Goal: Task Accomplishment & Management: Manage account settings

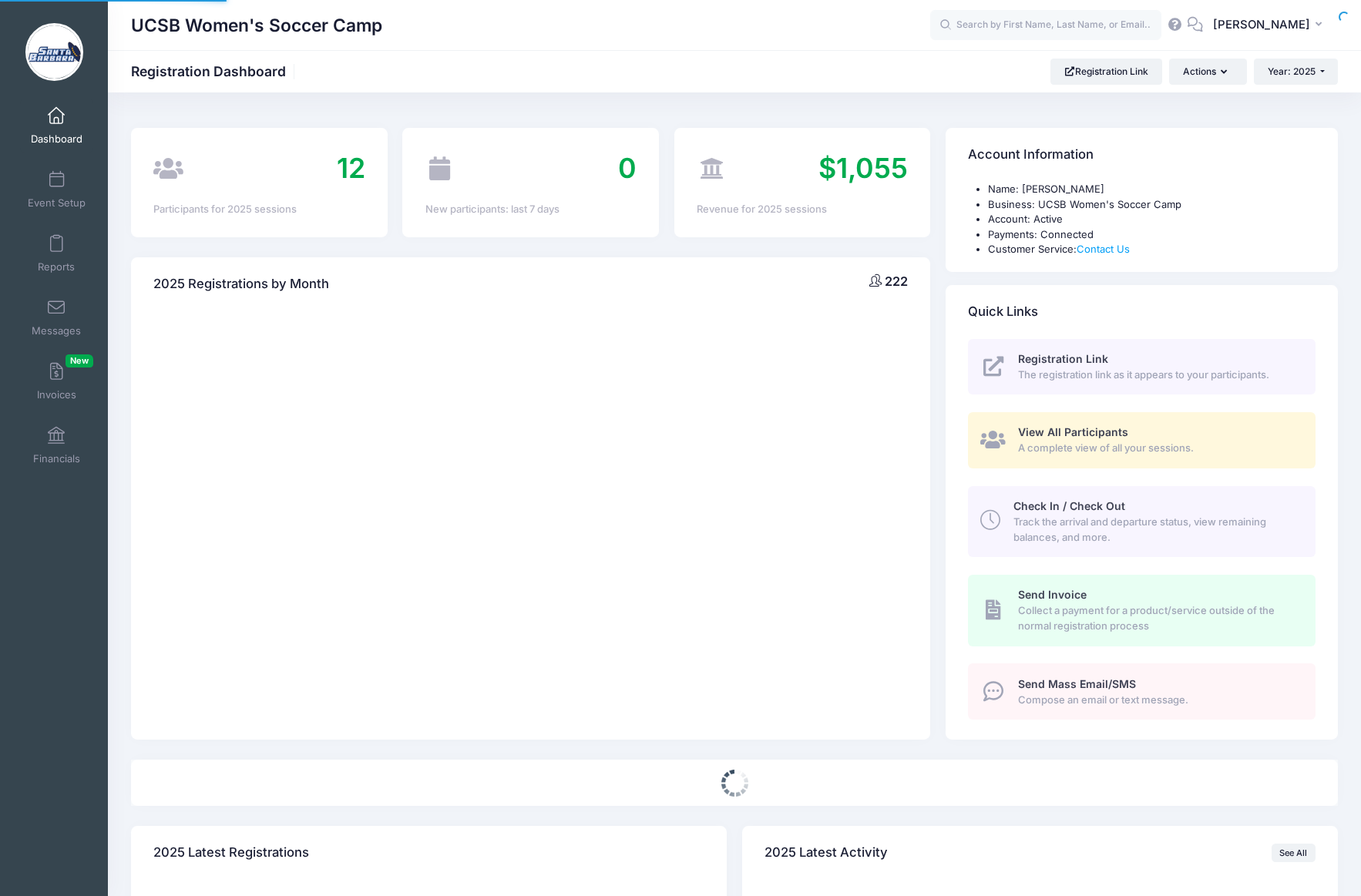
select select
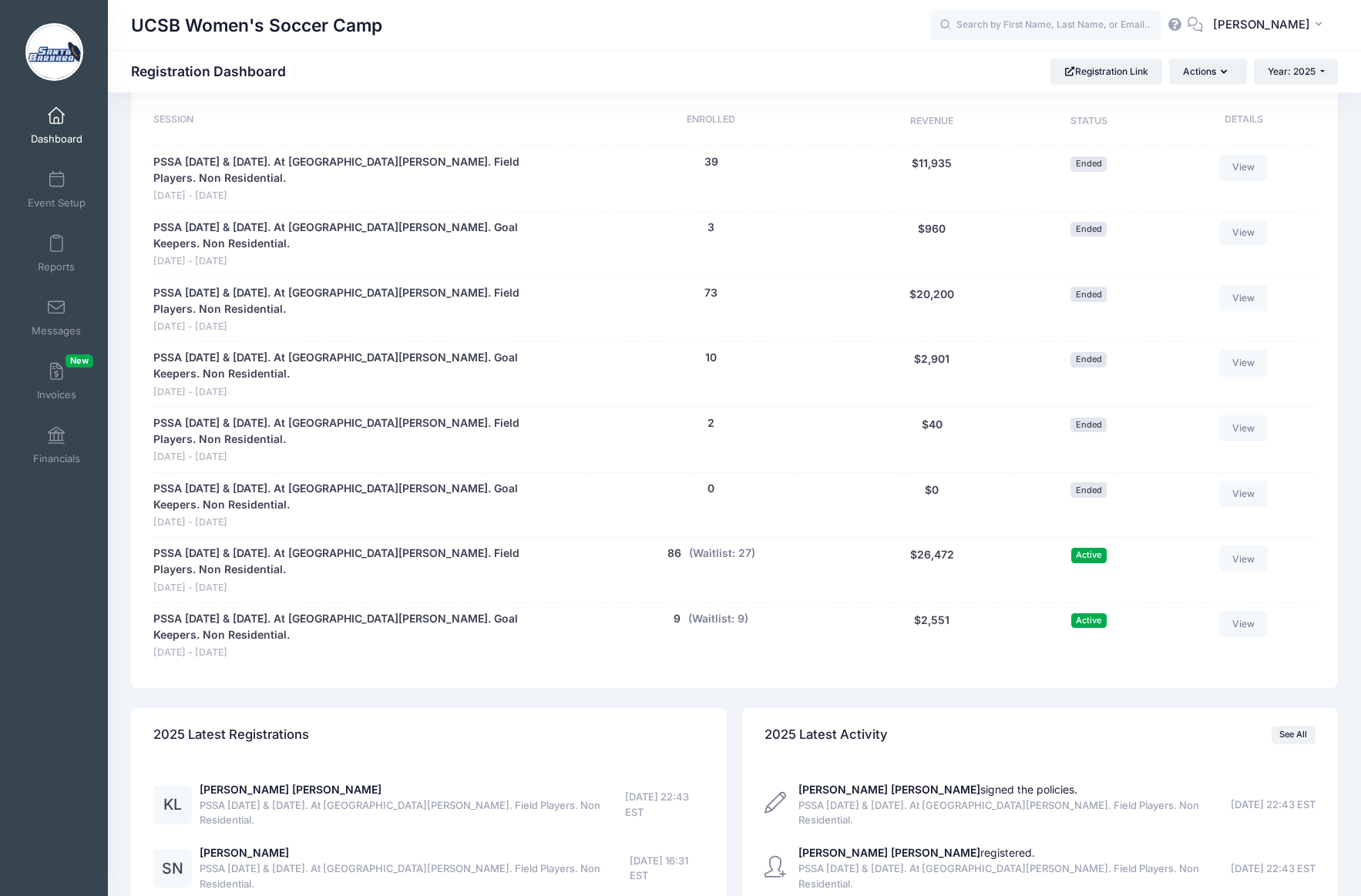
scroll to position [780, 0]
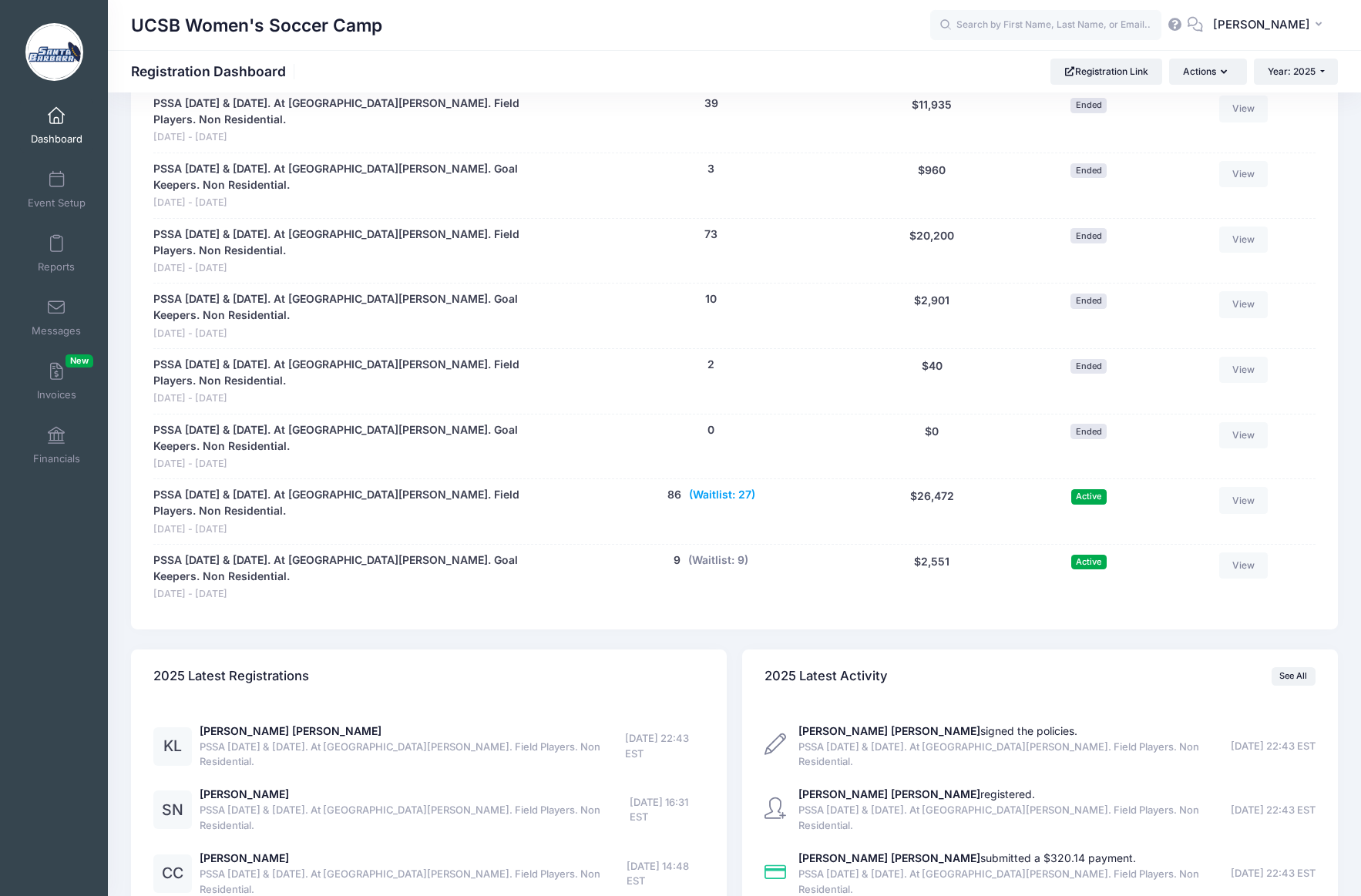
click at [715, 487] on button "(Waitlist: 27)" at bounding box center [722, 495] width 66 height 17
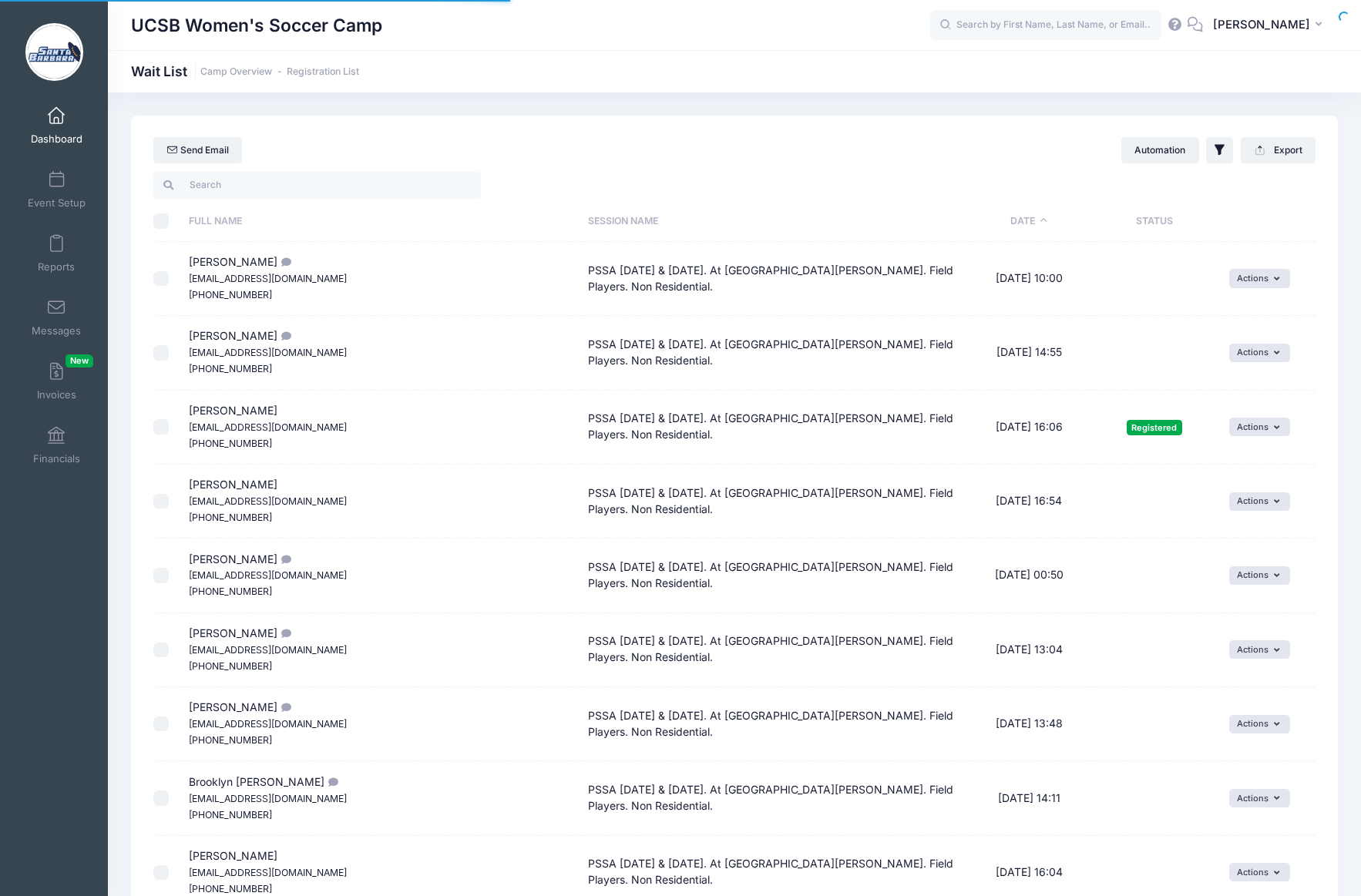
select select "50"
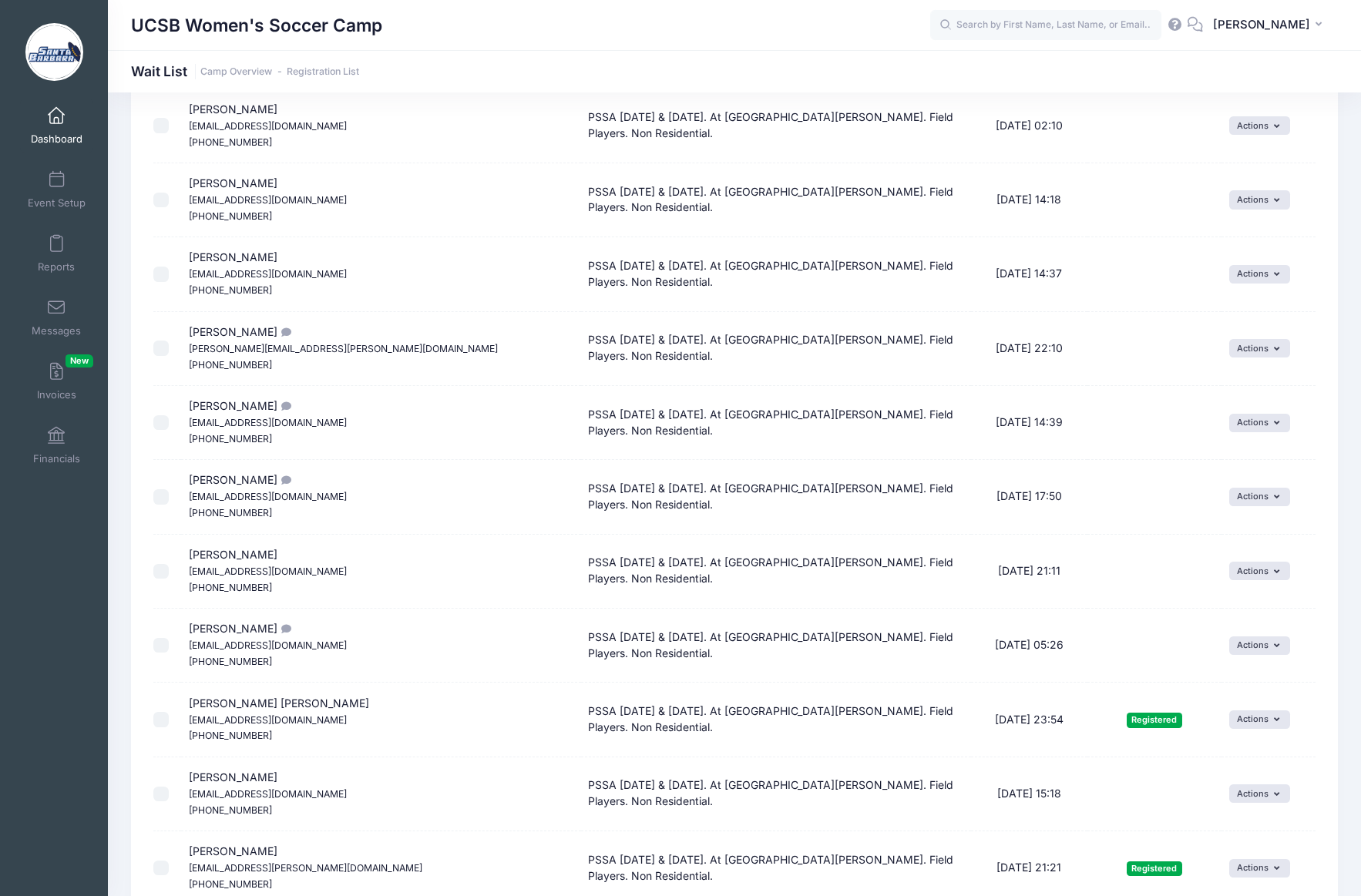
scroll to position [896, 0]
click at [1244, 572] on button "Actions" at bounding box center [1260, 570] width 61 height 18
click at [1240, 602] on link "Invite" at bounding box center [1235, 605] width 67 height 30
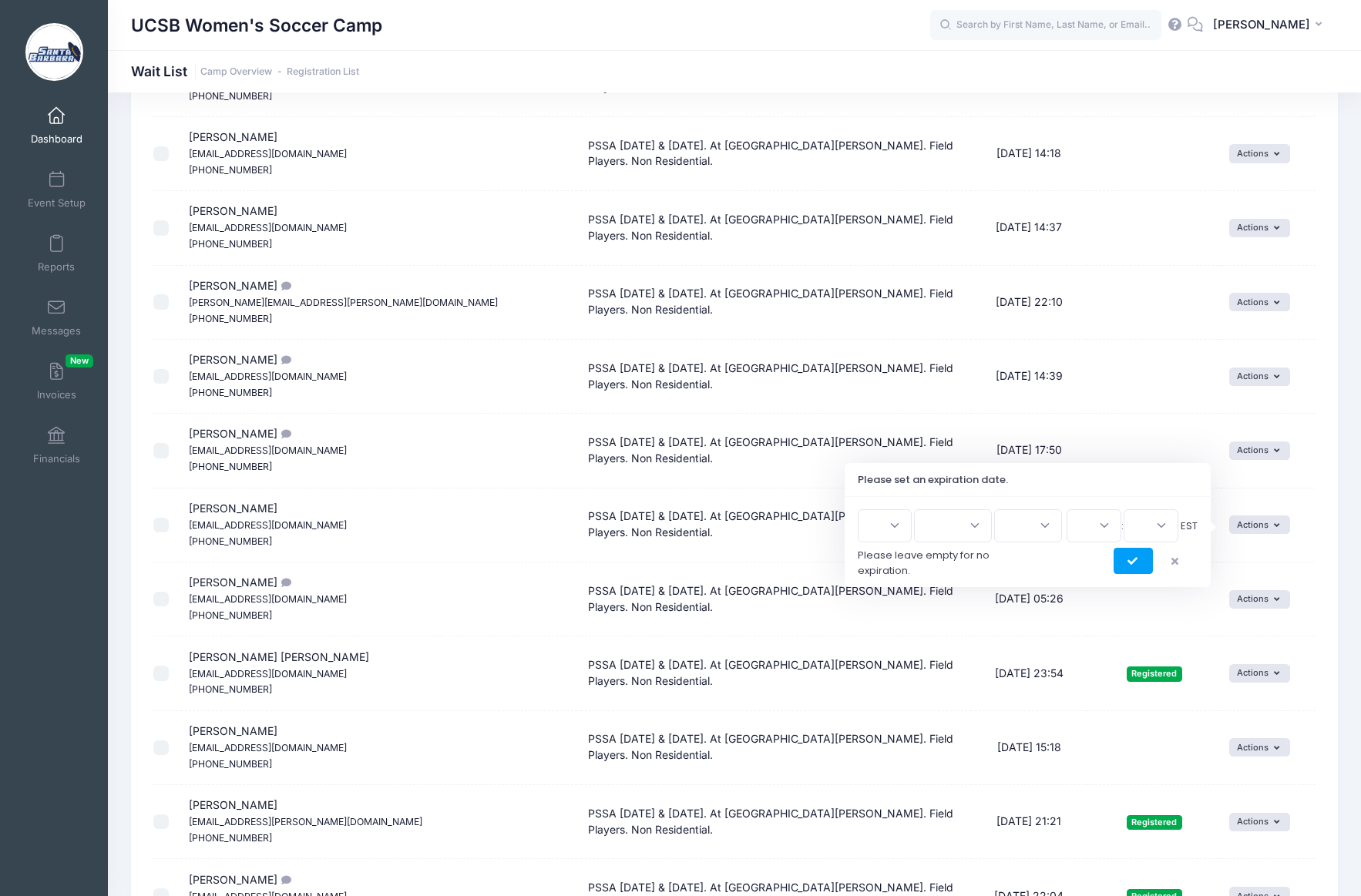
click at [901, 528] on select "1 2 3 4 5 6 7 8 9 10 11 12 13 14 15 16 17 18 19 20 21 22 23 24 25 26 27 28 29 3…" at bounding box center [885, 526] width 54 height 33
select select "15"
click at [864, 510] on select "1 2 3 4 5 6 7 8 9 10 11 12 13 14 15 16 17 18 19 20 21 22 23 24 25 26 27 28 29 3…" at bounding box center [885, 526] width 54 height 33
click at [969, 527] on select "Jan Feb Mar Apr May Jun [DATE] Aug Sep Oct Nov Dec" at bounding box center [952, 526] width 78 height 33
select select "7"
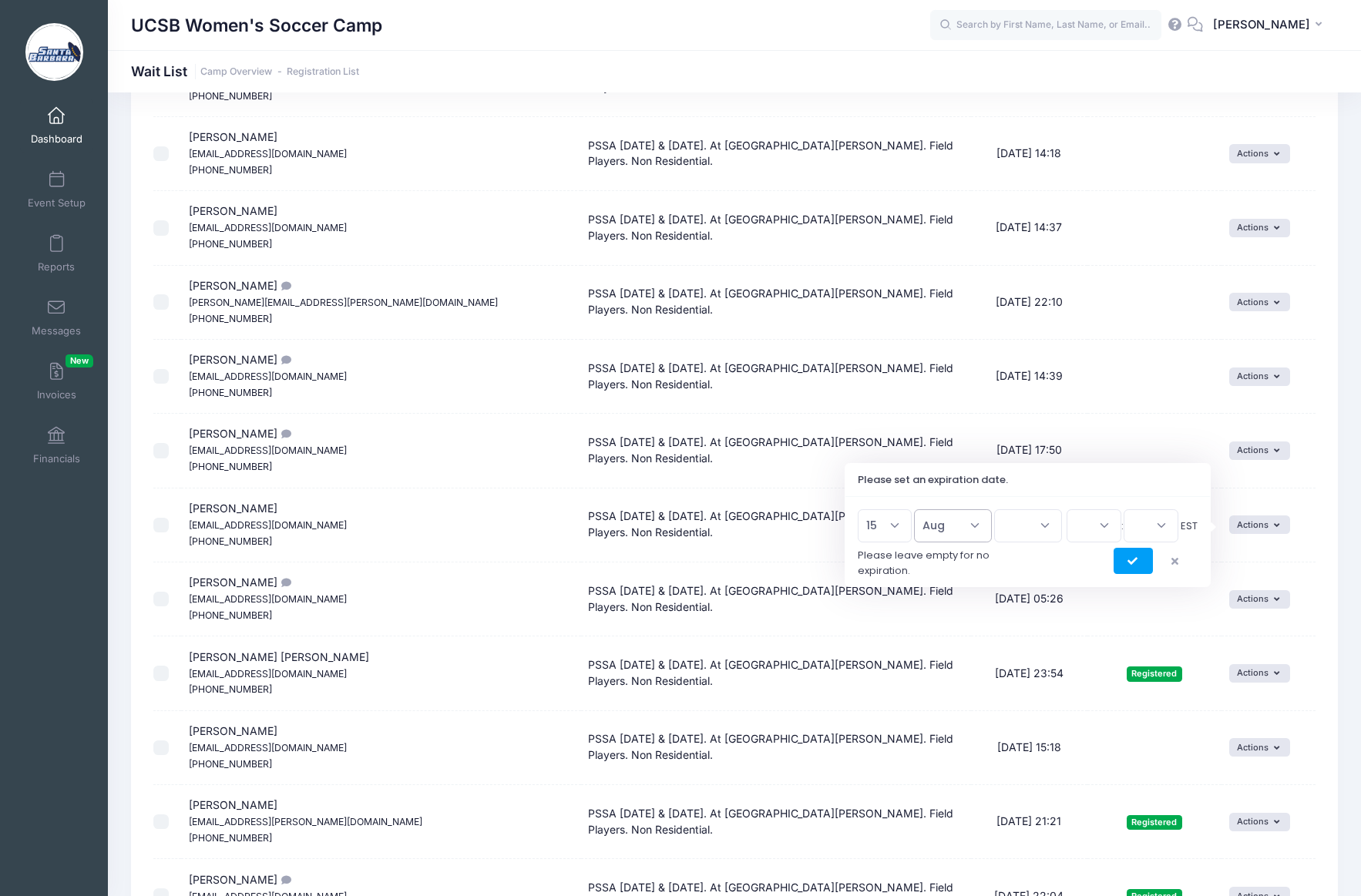
click at [921, 510] on select "Jan Feb Mar Apr May Jun [DATE] Aug Sep Oct Nov Dec" at bounding box center [952, 526] width 78 height 33
click at [1043, 526] on select "2026 2025" at bounding box center [1028, 526] width 68 height 33
select select "2025"
click at [994, 510] on select "2026 2025" at bounding box center [1028, 526] width 68 height 33
click at [1106, 529] on select "00 01 02 03 04 05 06 07 08 09 10 11 12 13 14 15 16 17 18 19 20 21 22 23" at bounding box center [1093, 526] width 55 height 33
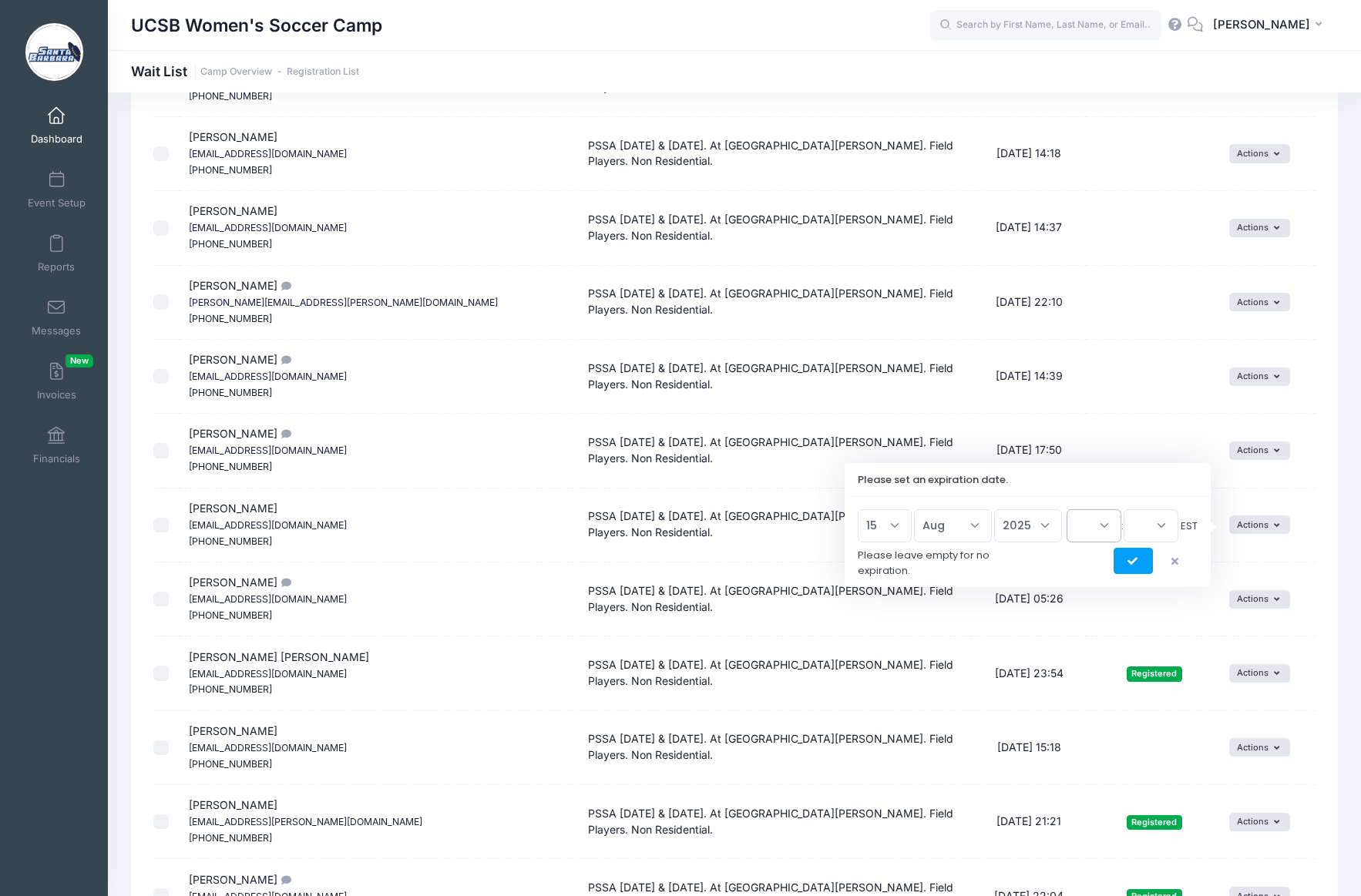
select select "20"
click at [1066, 510] on select "00 01 02 03 04 05 06 07 08 09 10 11 12 13 14 15 16 17 18 19 20 21 22 23" at bounding box center [1093, 526] width 55 height 33
click at [1162, 524] on select "00 15 30 45" at bounding box center [1151, 526] width 55 height 33
select select "0"
click at [1124, 510] on select "00 15 30 45" at bounding box center [1151, 526] width 55 height 33
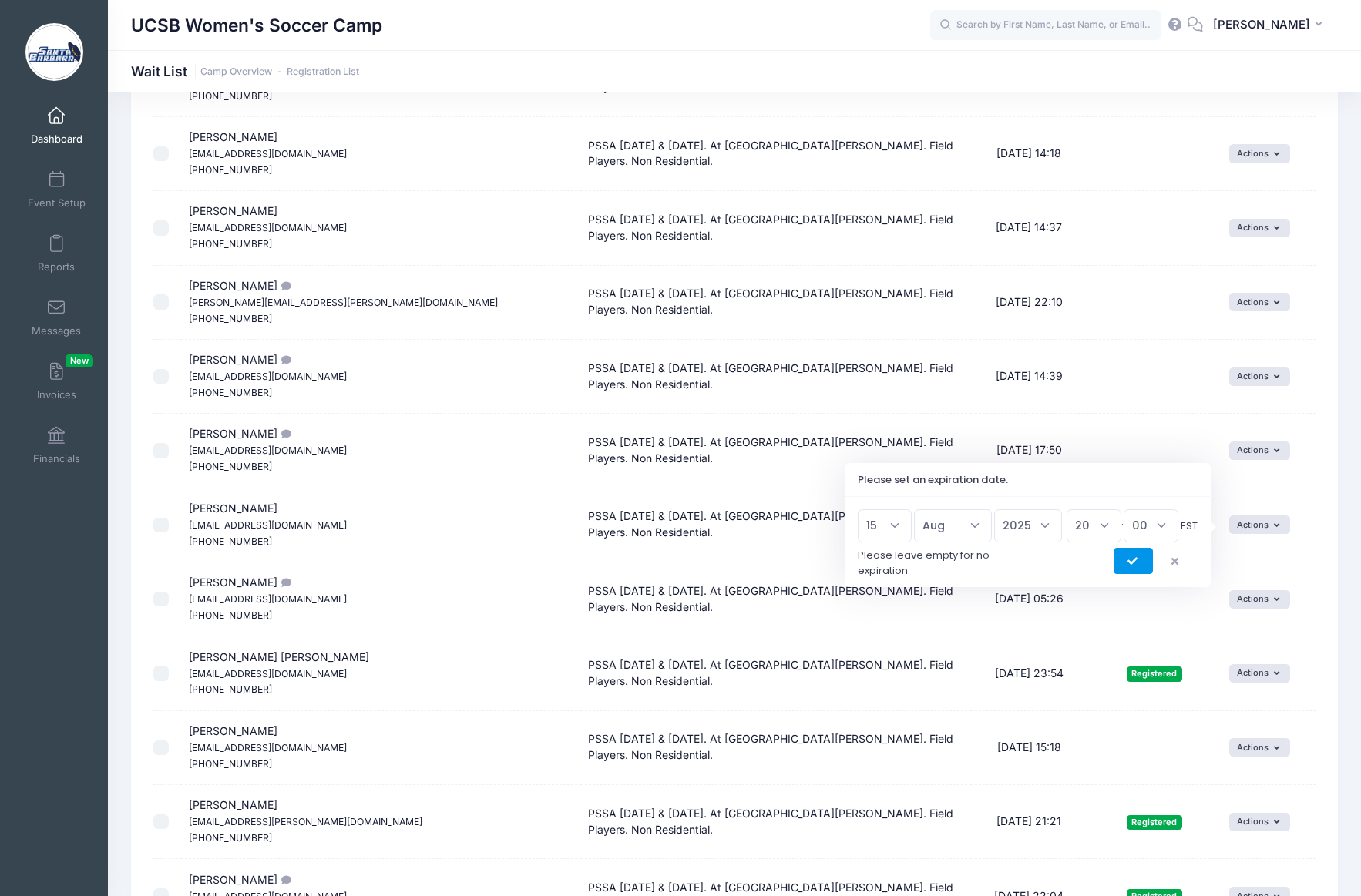
click at [1131, 562] on icon "submit" at bounding box center [1133, 562] width 12 height 0
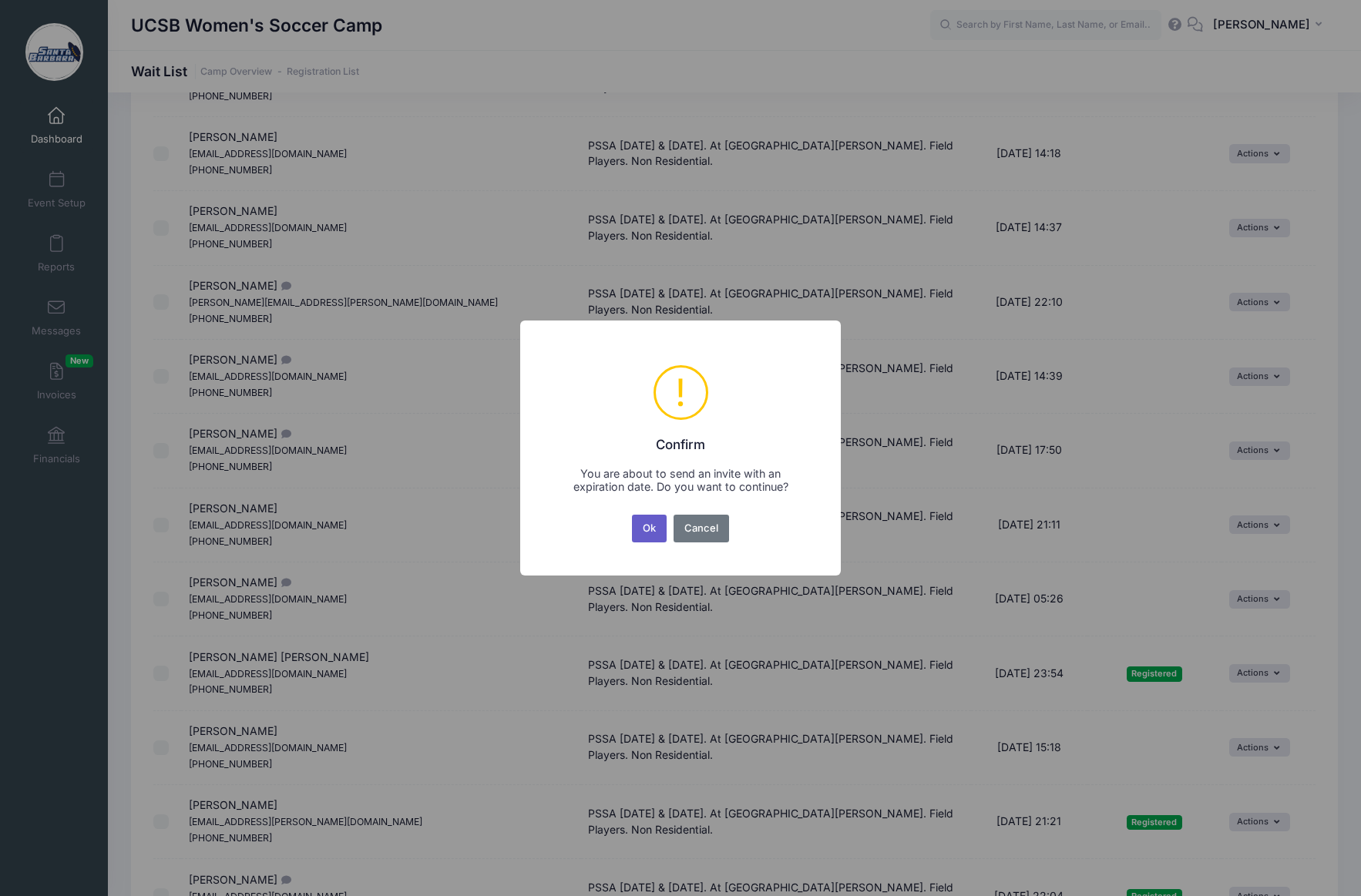
click at [646, 527] on button "Ok" at bounding box center [649, 529] width 36 height 28
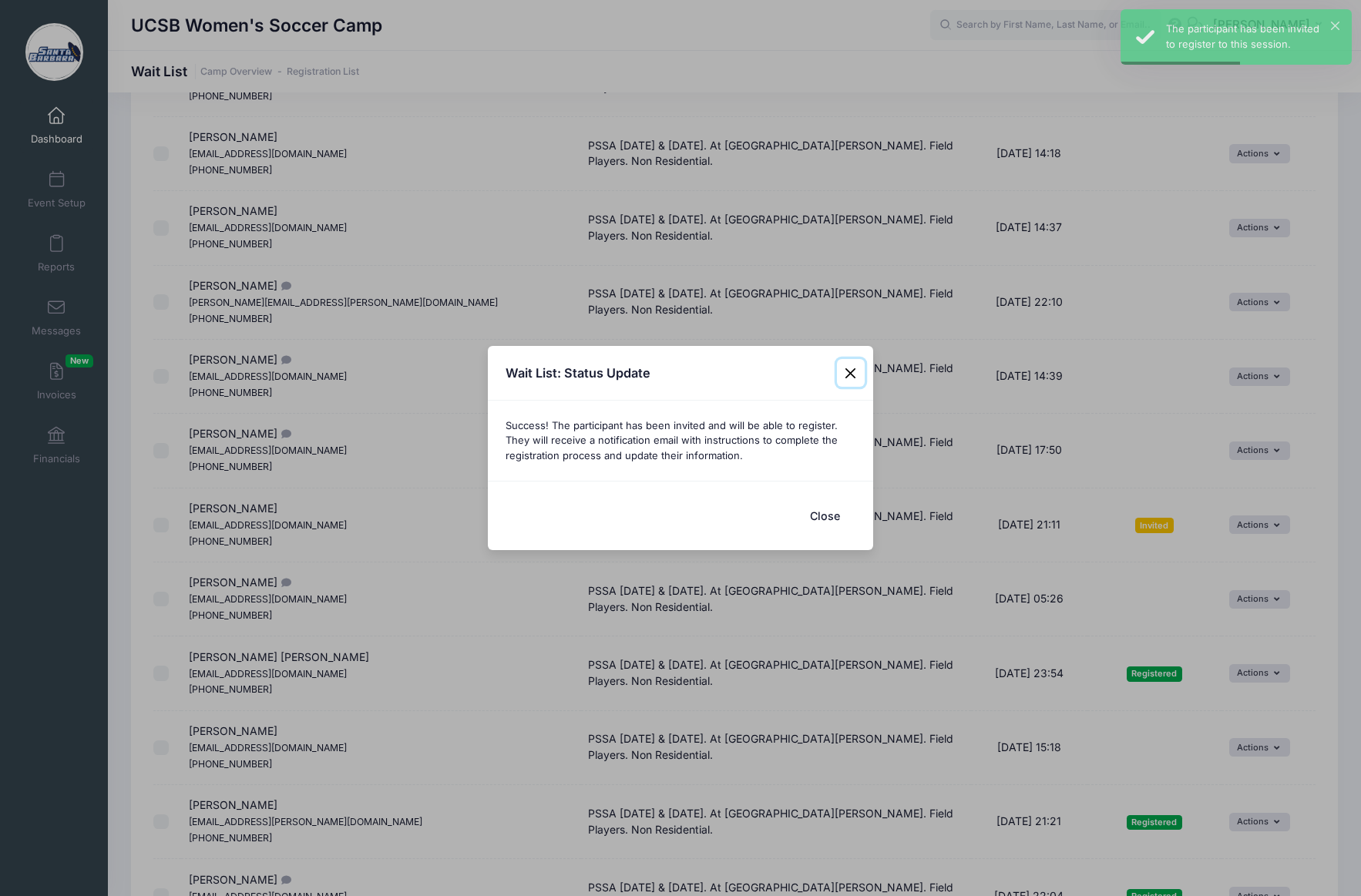
click at [852, 378] on button "Close" at bounding box center [851, 373] width 28 height 28
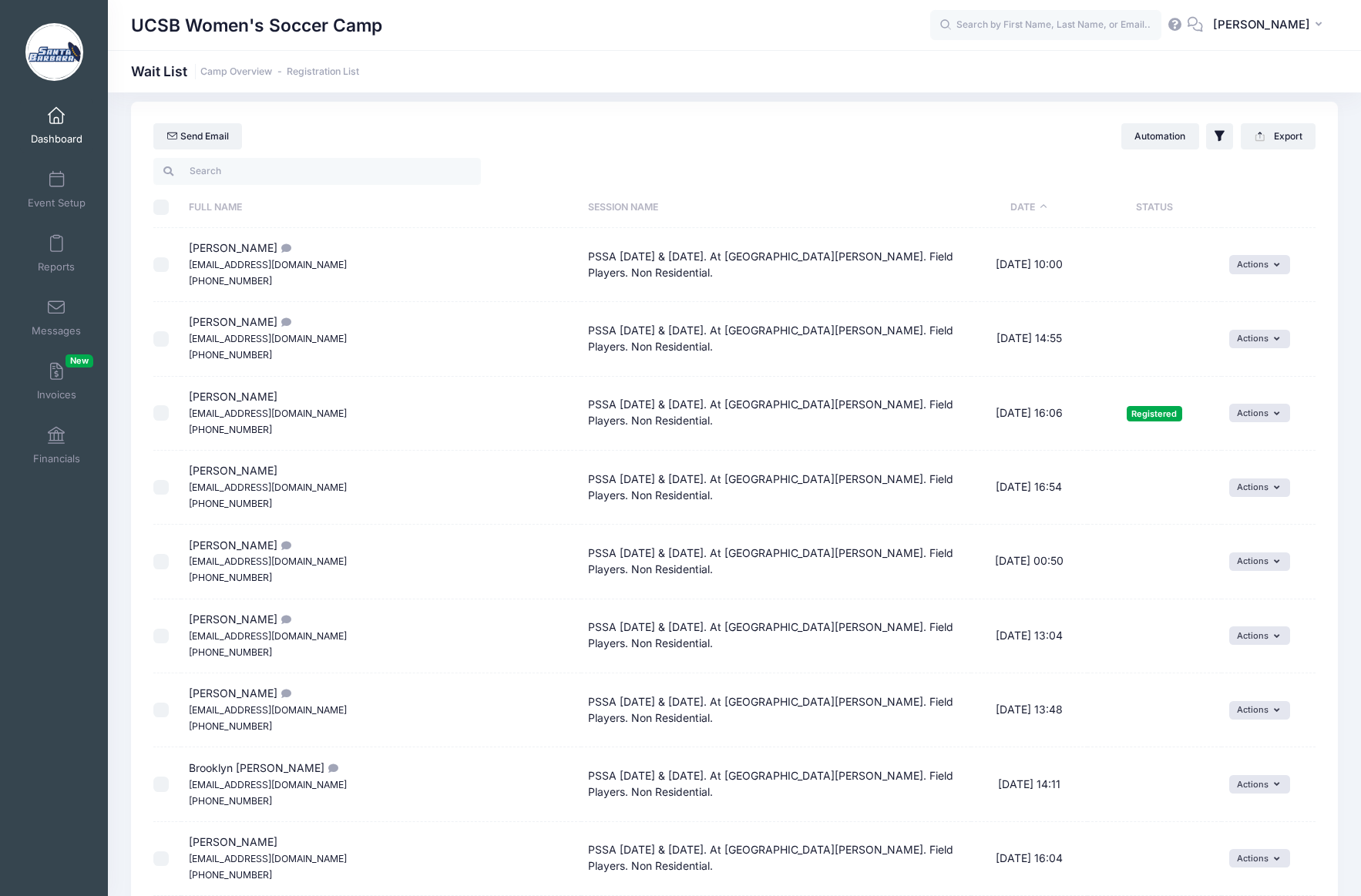
scroll to position [0, 0]
